Goal: Task Accomplishment & Management: Use online tool/utility

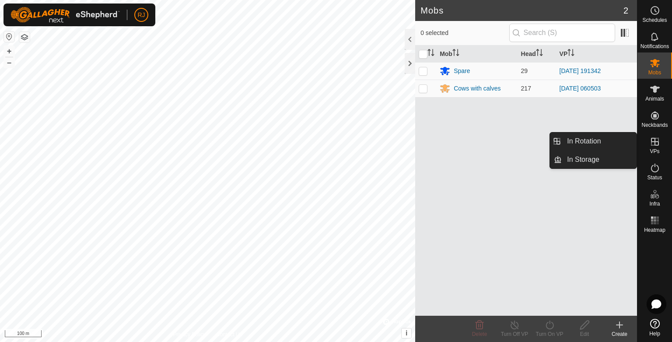
click at [655, 142] on icon at bounding box center [655, 142] width 8 height 8
click at [600, 141] on link "In Rotation" at bounding box center [599, 142] width 75 height 18
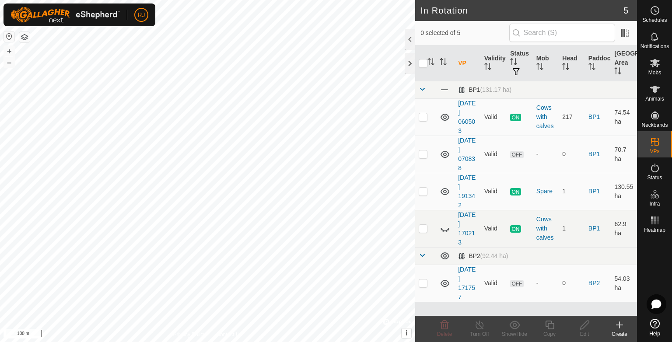
click at [617, 323] on icon at bounding box center [619, 325] width 11 height 11
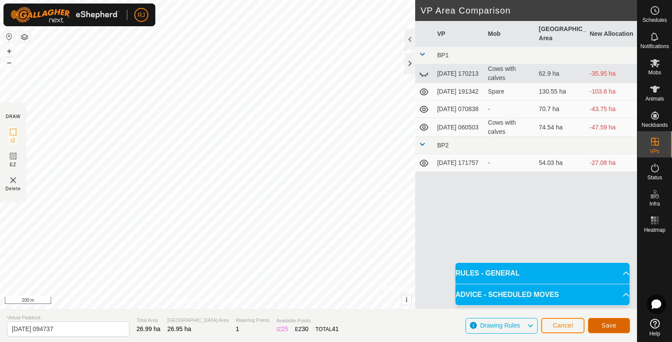
click at [607, 325] on span "Save" at bounding box center [609, 325] width 15 height 7
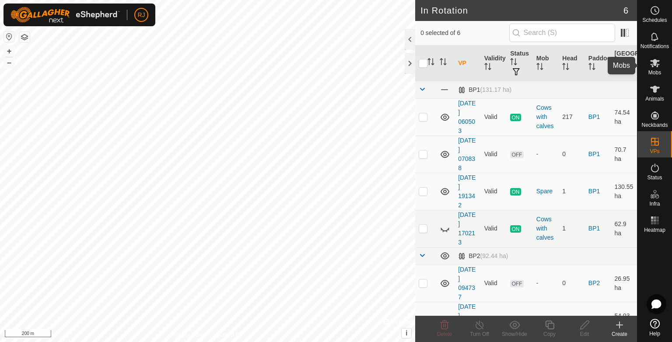
click at [655, 64] on icon at bounding box center [655, 63] width 10 height 8
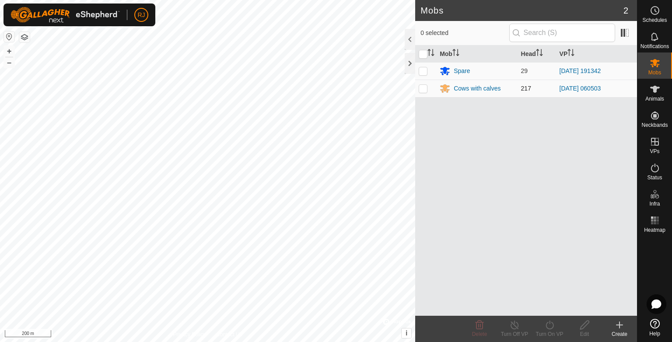
click at [423, 90] on p-checkbox at bounding box center [423, 88] width 9 height 7
click at [422, 88] on p-checkbox at bounding box center [423, 88] width 9 height 7
checkbox input "false"
click at [463, 89] on div "Cows with calves" at bounding box center [477, 88] width 47 height 9
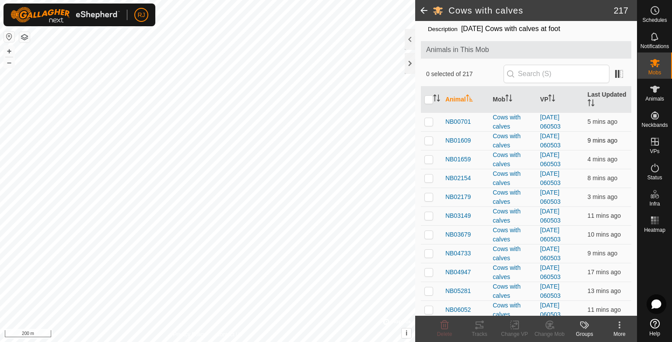
scroll to position [44, 0]
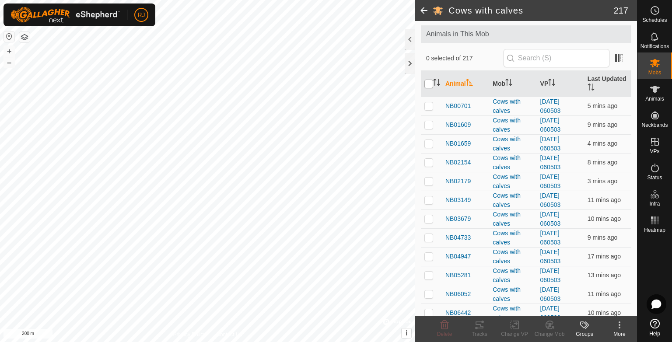
click at [430, 84] on input "checkbox" at bounding box center [428, 84] width 9 height 9
checkbox input "true"
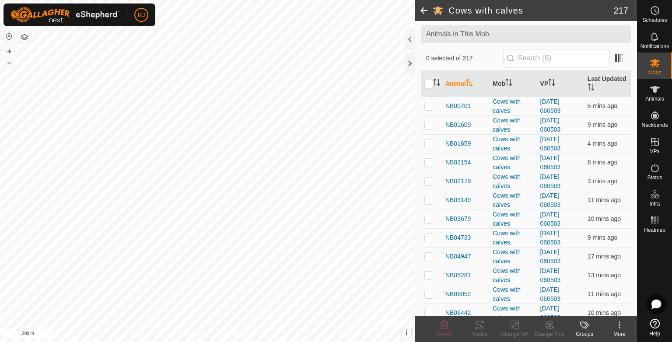
checkbox input "true"
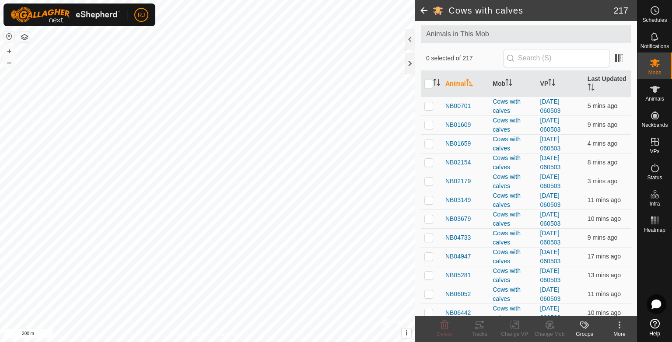
checkbox input "true"
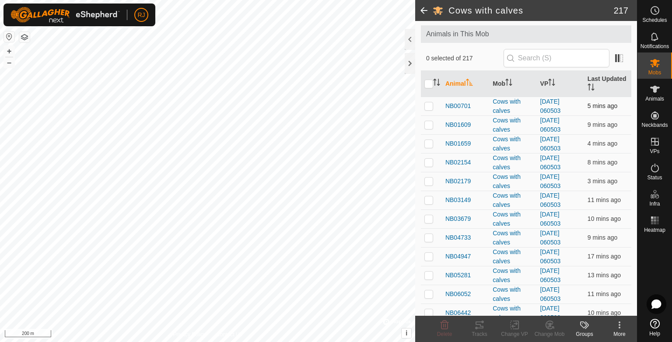
checkbox input "true"
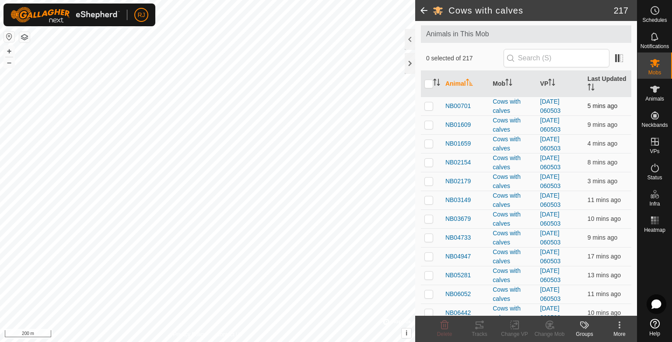
checkbox input "true"
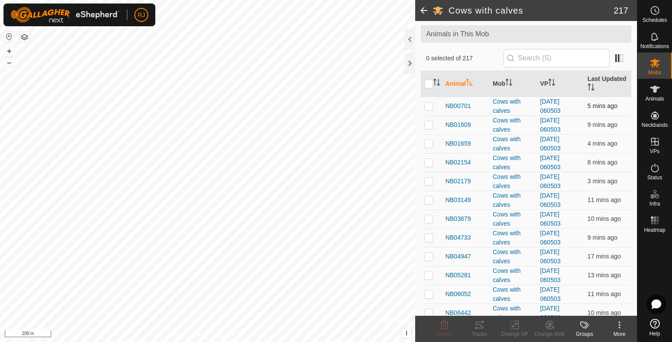
checkbox input "true"
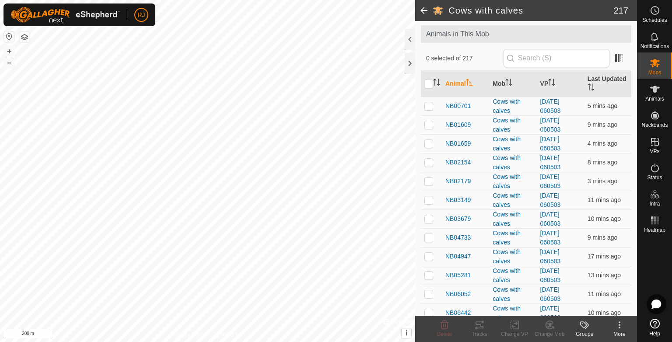
checkbox input "true"
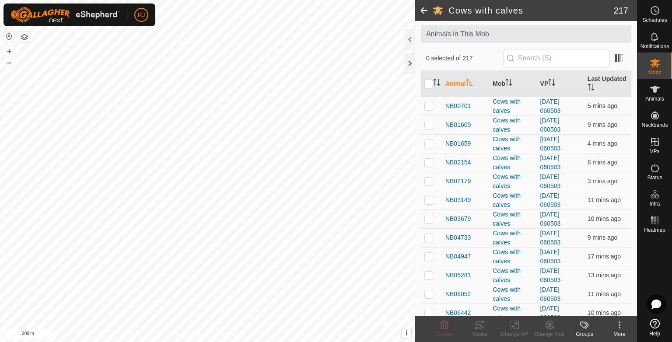
checkbox input "true"
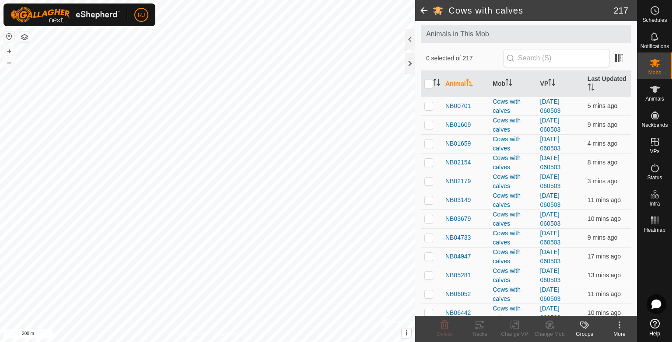
checkbox input "true"
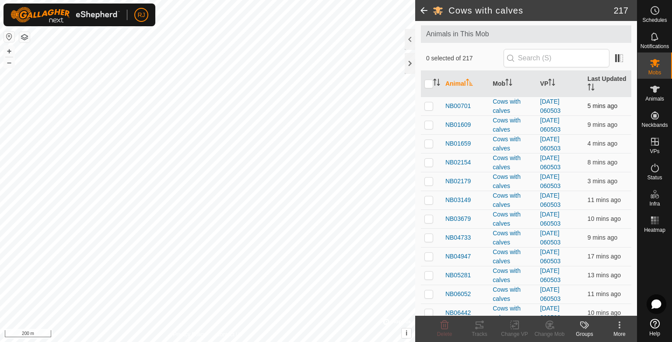
checkbox input "true"
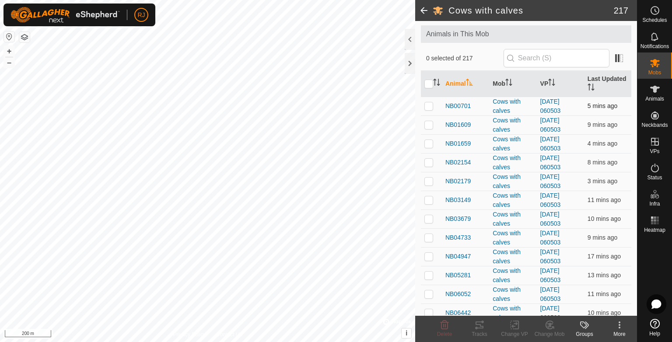
checkbox input "true"
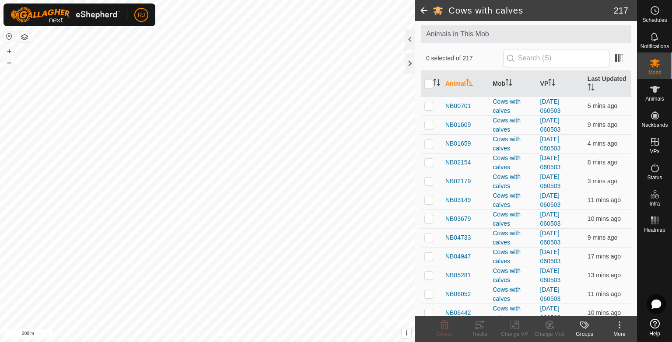
checkbox input "true"
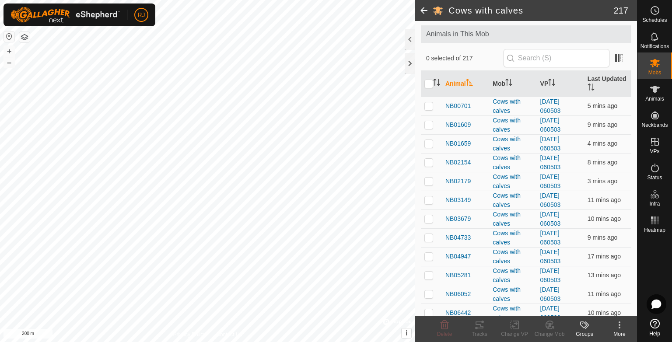
checkbox input "true"
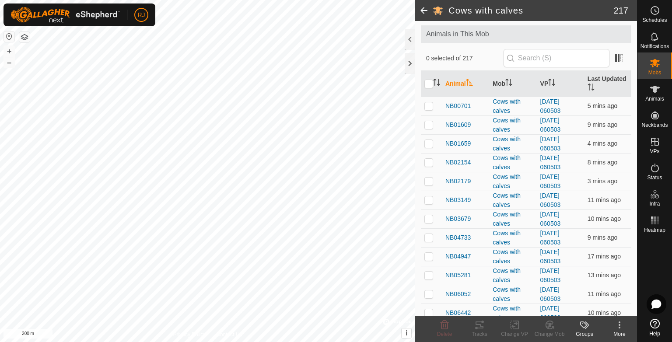
checkbox input "true"
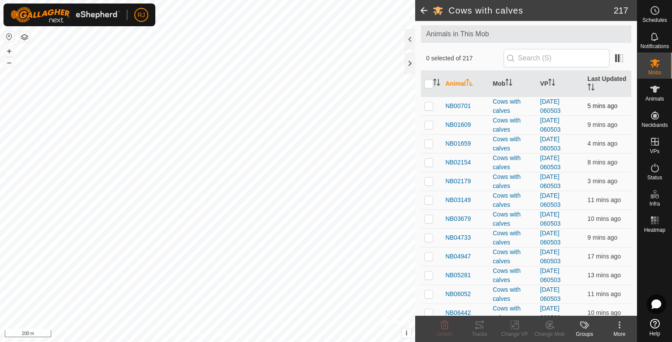
checkbox input "true"
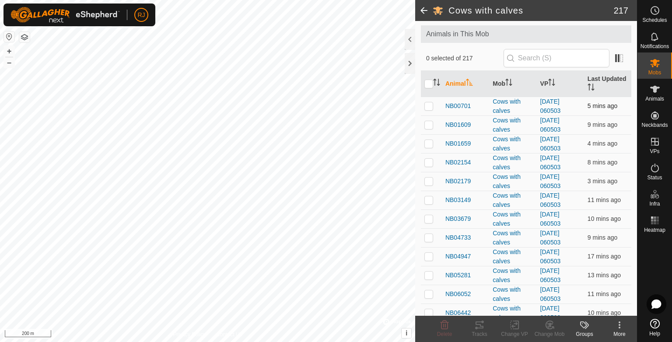
checkbox input "true"
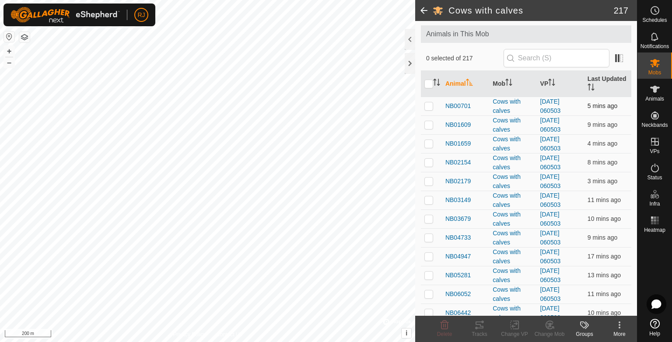
checkbox input "true"
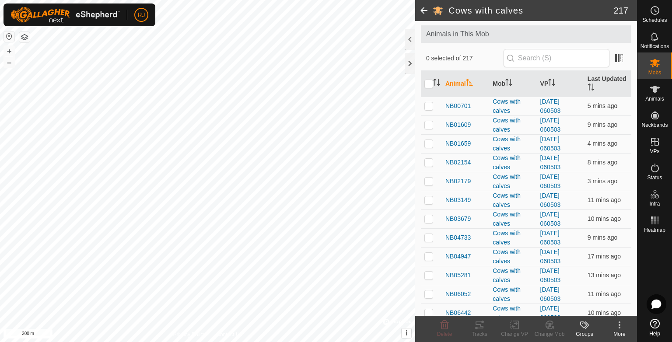
checkbox input "true"
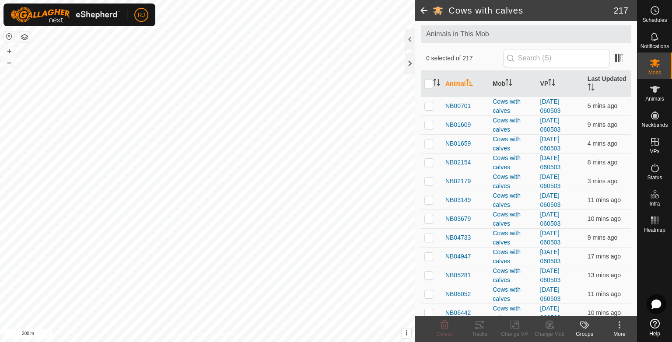
checkbox input "true"
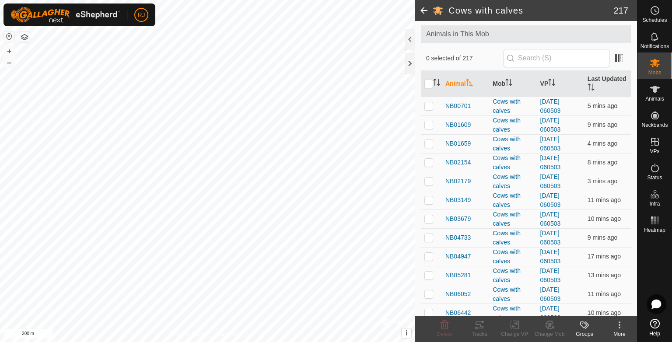
checkbox input "true"
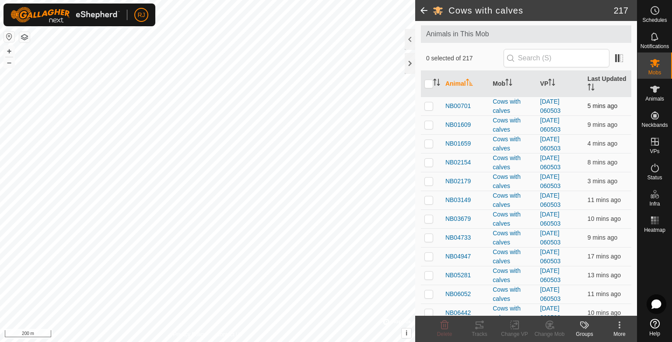
checkbox input "true"
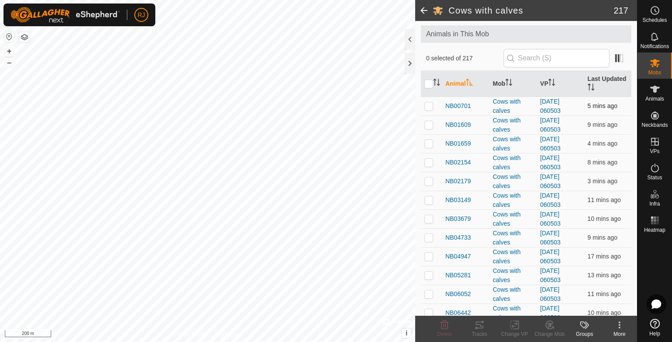
checkbox input "true"
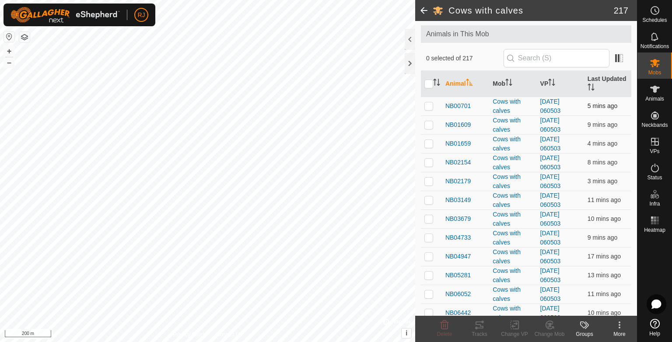
checkbox input "true"
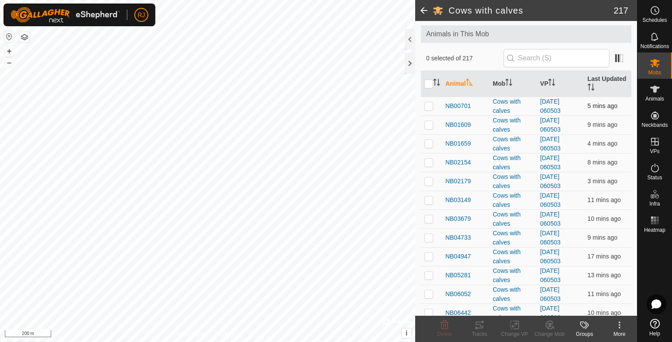
checkbox input "true"
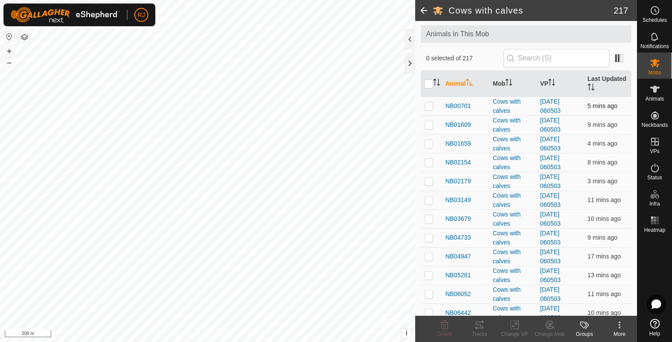
checkbox input "true"
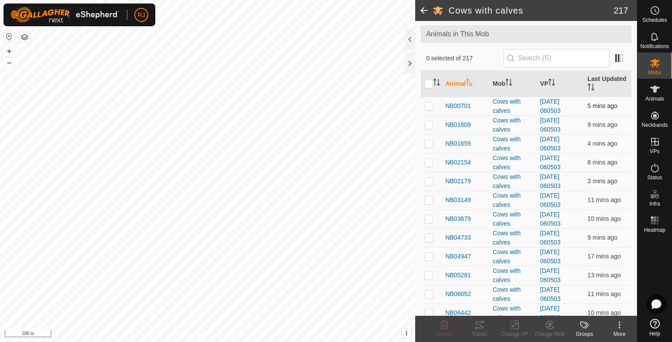
checkbox input "true"
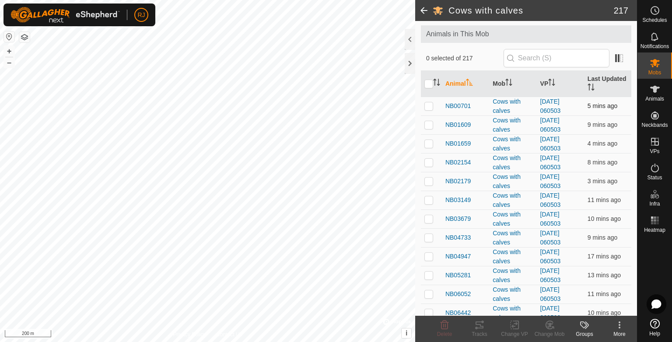
checkbox input "true"
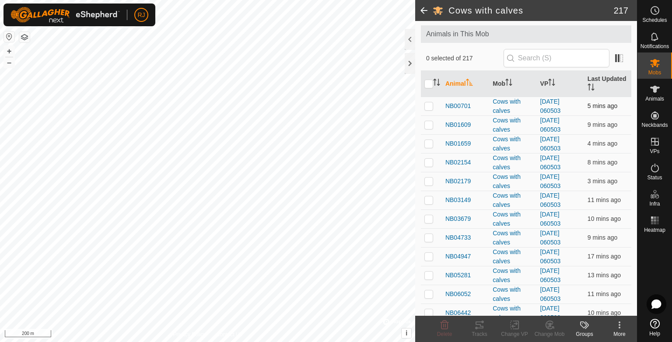
checkbox input "true"
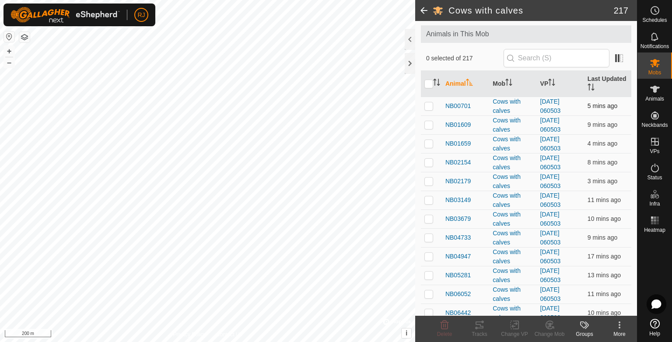
checkbox input "true"
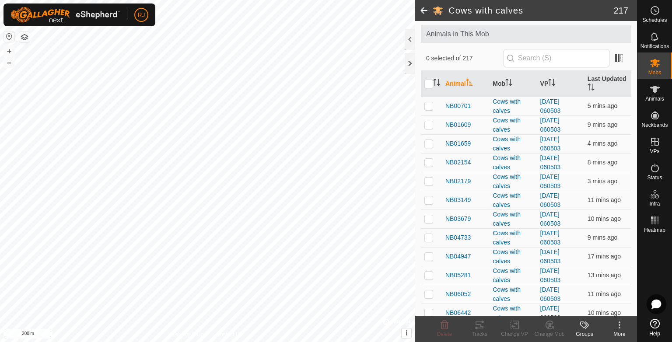
checkbox input "true"
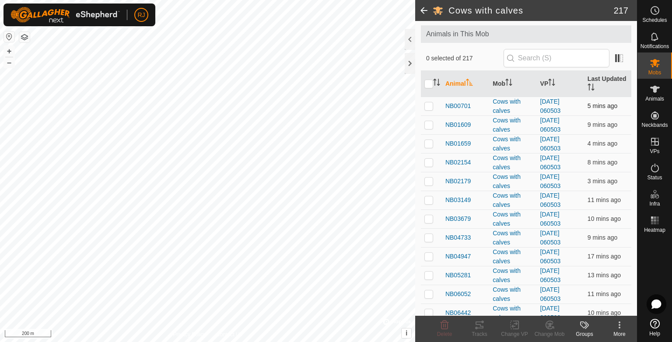
checkbox input "true"
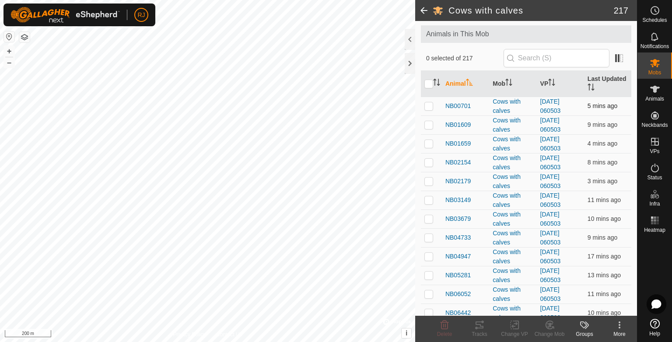
checkbox input "true"
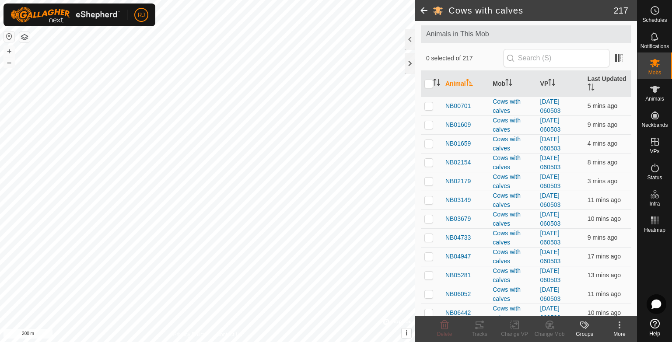
checkbox input "true"
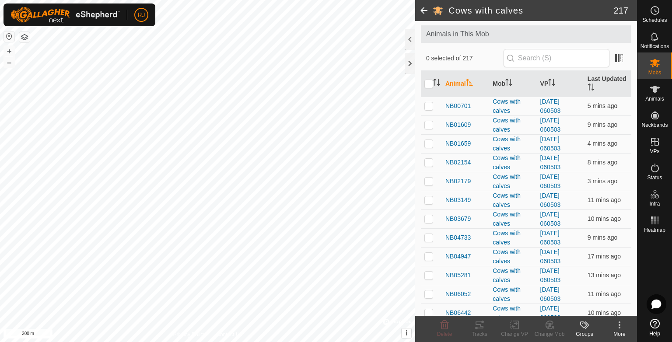
checkbox input "true"
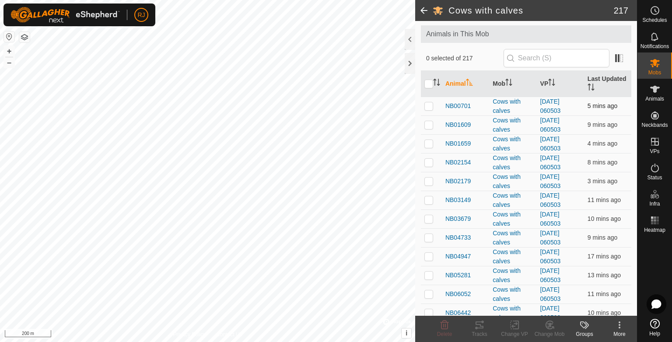
checkbox input "true"
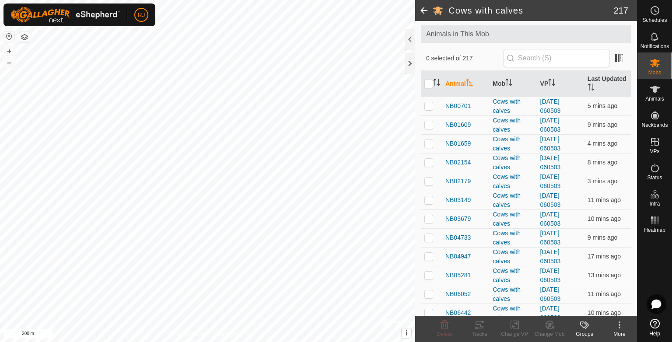
checkbox input "true"
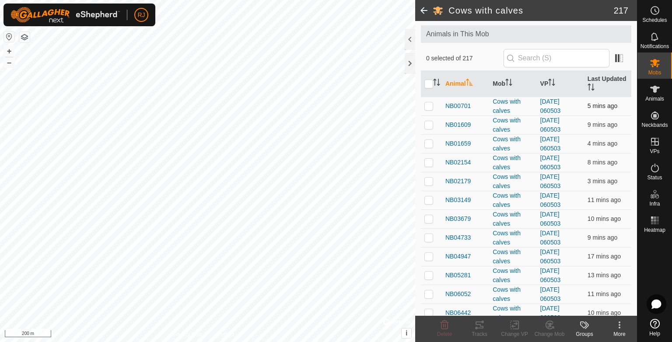
checkbox input "true"
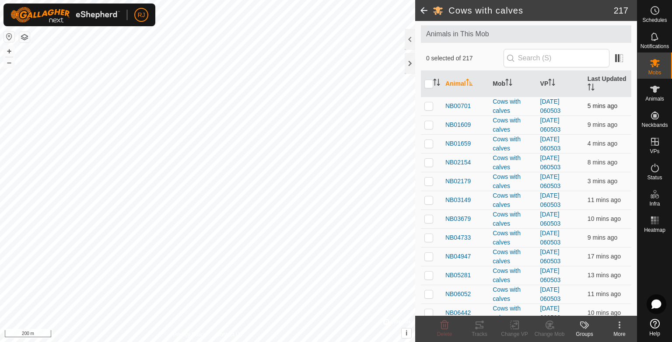
checkbox input "true"
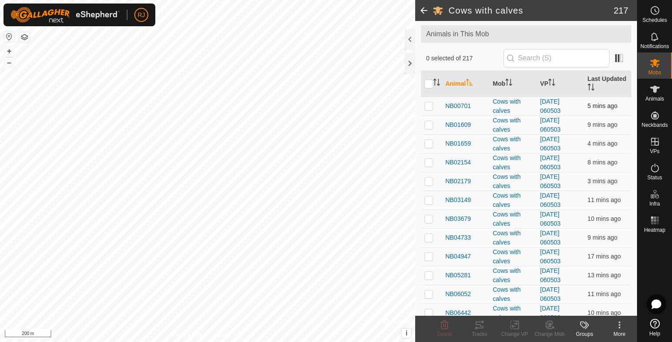
checkbox input "true"
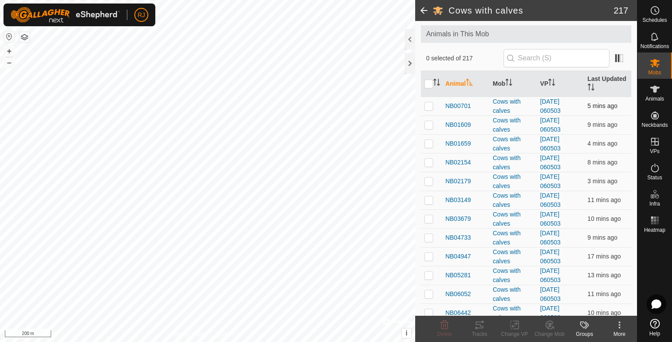
checkbox input "true"
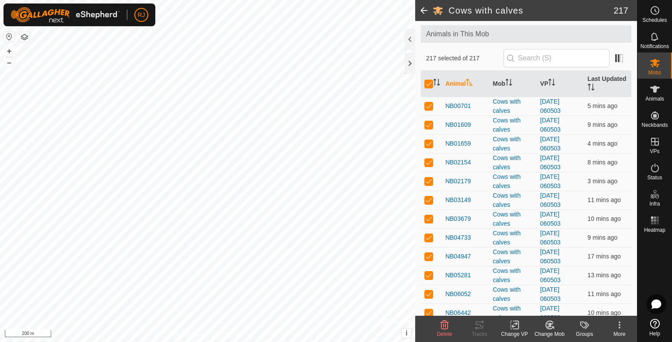
click at [516, 324] on icon at bounding box center [515, 326] width 6 height 6
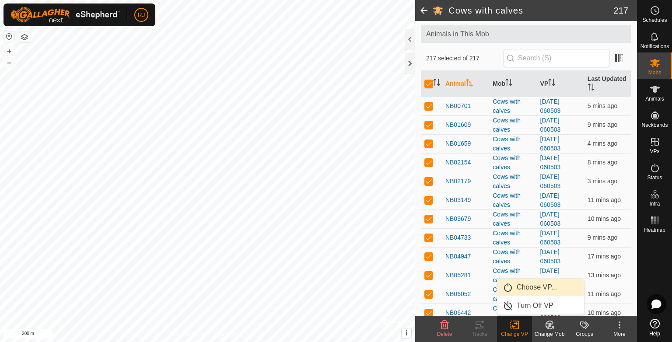
click at [529, 289] on link "Choose VP..." at bounding box center [541, 288] width 87 height 18
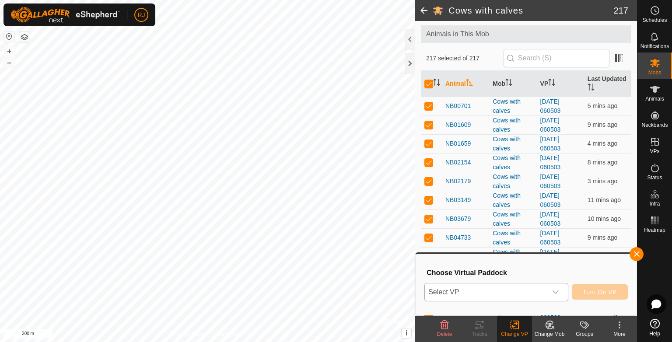
click at [511, 291] on span "Select VP" at bounding box center [486, 293] width 122 height 18
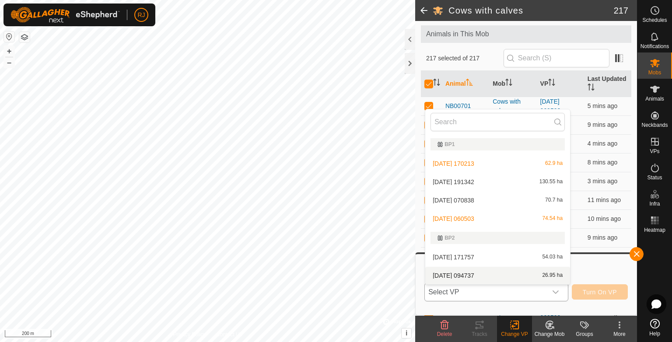
click at [459, 273] on li "[DATE] 094737 26.95 ha" at bounding box center [497, 276] width 145 height 18
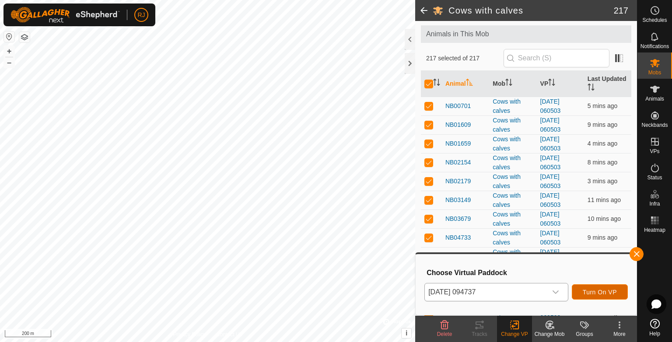
click at [601, 290] on span "Turn On VP" at bounding box center [600, 292] width 34 height 7
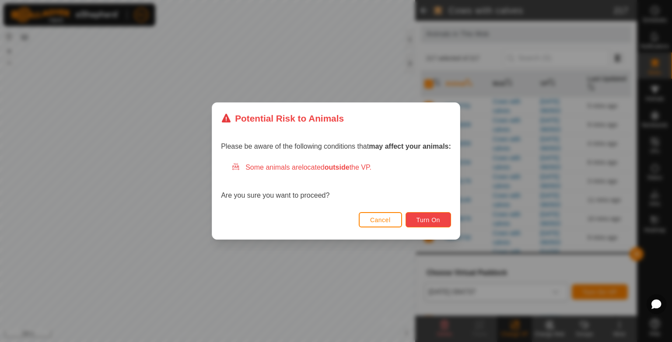
click at [425, 221] on span "Turn On" at bounding box center [429, 220] width 24 height 7
